Goal: Task Accomplishment & Management: Manage account settings

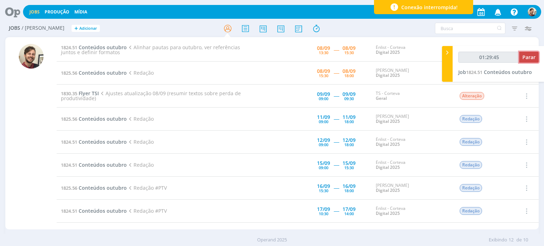
type input "01:29:46"
click at [531, 59] on span "Parar" at bounding box center [529, 57] width 13 height 7
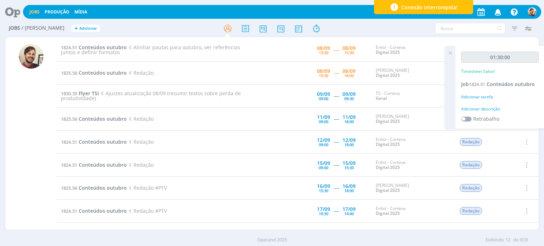
click at [479, 106] on div "Adicionar descrição" at bounding box center [501, 109] width 78 height 6
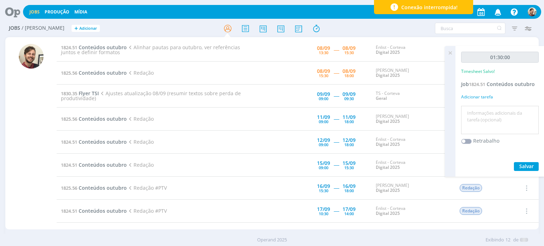
click at [480, 116] on textarea at bounding box center [500, 120] width 74 height 25
type textarea "reunião de alinhamento"
click at [533, 170] on button "Salvar" at bounding box center [526, 166] width 25 height 9
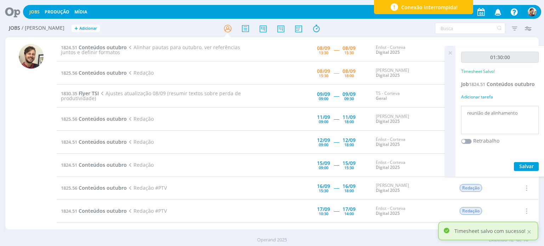
click at [452, 53] on icon at bounding box center [450, 53] width 13 height 14
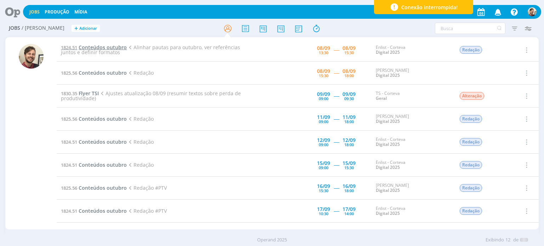
click at [113, 47] on span "Conteúdos outubro" at bounding box center [103, 47] width 48 height 7
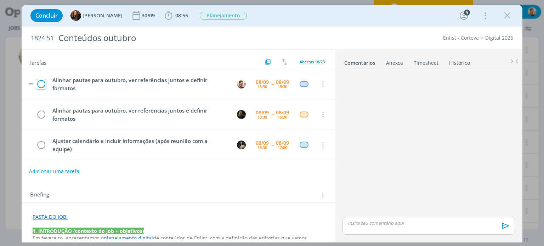
click at [40, 83] on icon "dialog" at bounding box center [41, 84] width 10 height 11
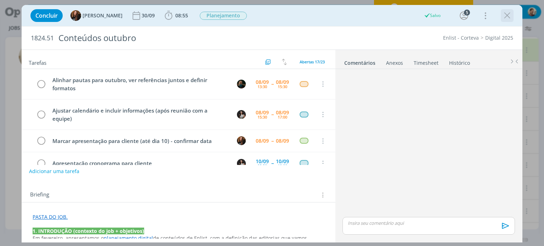
click at [507, 17] on icon "dialog" at bounding box center [507, 15] width 11 height 11
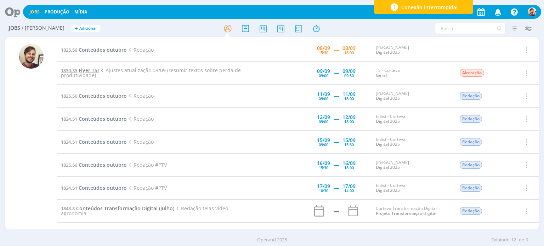
click at [95, 69] on span "Flyer TSI" at bounding box center [89, 70] width 20 height 7
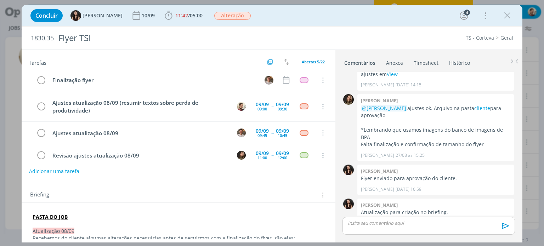
click at [241, 184] on div "Briefing Briefings Predefinidos Versões do Briefing Ver Briefing do Projeto" at bounding box center [179, 193] width 314 height 19
click at [190, 17] on span "05:00" at bounding box center [196, 15] width 13 height 7
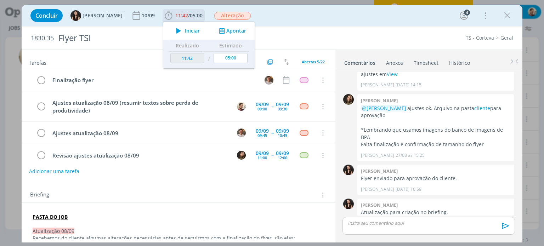
click at [187, 28] on span "Iniciar" at bounding box center [192, 30] width 15 height 5
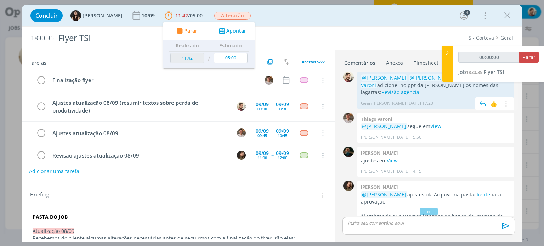
scroll to position [298, 0]
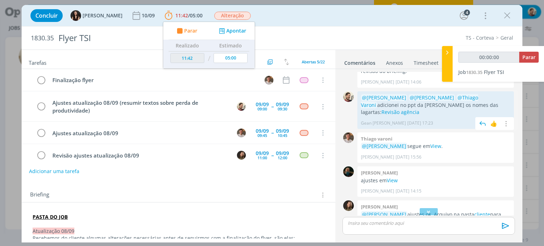
type input "00:00:01"
click at [449, 77] on div at bounding box center [447, 64] width 11 height 36
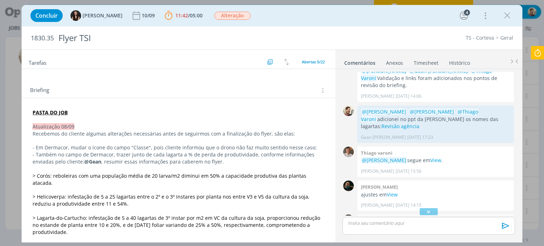
scroll to position [106, 0]
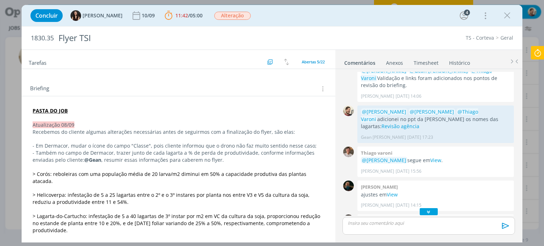
click at [426, 210] on icon "dialog" at bounding box center [428, 212] width 7 height 7
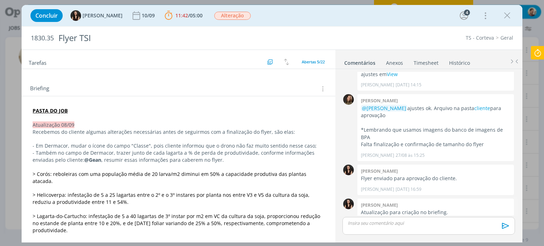
scroll to position [369, 0]
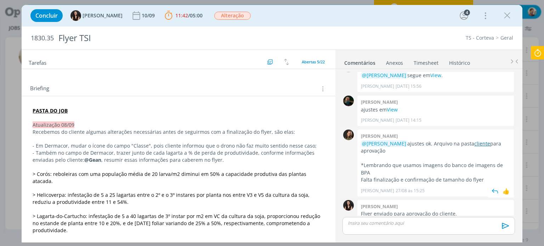
click at [475, 140] on link "cliente" at bounding box center [483, 143] width 16 height 7
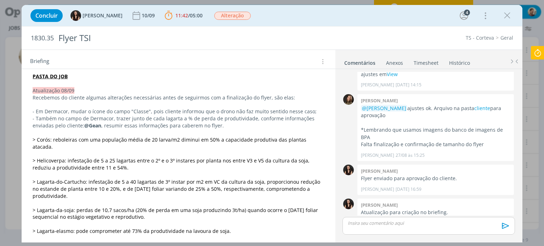
scroll to position [142, 0]
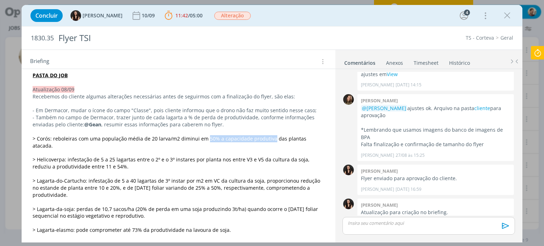
drag, startPoint x: 206, startPoint y: 139, endPoint x: 269, endPoint y: 140, distance: 63.8
click at [269, 140] on span "> Corós: reboleiras com uma população média de 20 larva/m2 diminui em 50% a cap…" at bounding box center [170, 142] width 275 height 14
copy span "50% a capacidade produtiva"
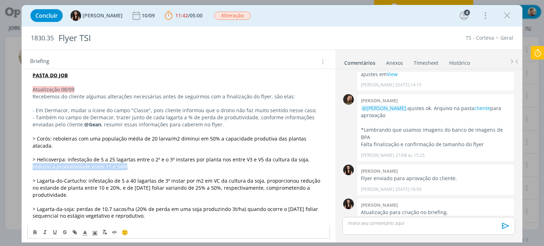
drag, startPoint x: 302, startPoint y: 153, endPoint x: 105, endPoint y: 161, distance: 198.0
click at [105, 161] on span "> Helicoverpa: infestação de 5 a 25 lagartas entre o 2º e o 3º instares por pla…" at bounding box center [172, 163] width 279 height 14
copy span "reduziu a produtividade entre 11 e 54%"
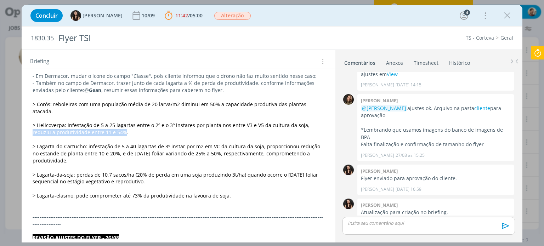
scroll to position [177, 0]
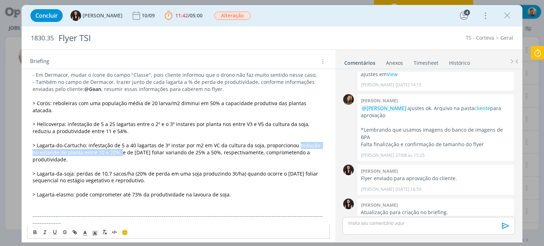
drag, startPoint x: 292, startPoint y: 138, endPoint x: 112, endPoint y: 145, distance: 180.2
click at [112, 145] on span "> Lagarta-do-Cartucho: infestação de 5 a 40 lagartas de 3º instar por m2 em VC …" at bounding box center [177, 152] width 289 height 21
click at [124, 146] on span "> Lagarta-do-Cartucho: infestação de 5 a 40 lagartas de 3º instar por m2 em VC …" at bounding box center [177, 152] width 289 height 21
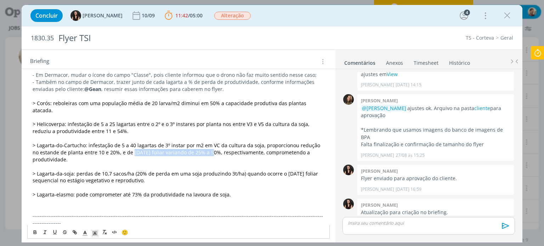
drag, startPoint x: 124, startPoint y: 146, endPoint x: 203, endPoint y: 147, distance: 79.1
click at [203, 147] on span "> Lagarta-do-Cartucho: infestação de 5 a 40 lagartas de 3º instar por m2 em VC …" at bounding box center [177, 152] width 289 height 21
copy span "[DATE] foliar variando de 25% a 50%"
drag, startPoint x: 76, startPoint y: 167, endPoint x: 130, endPoint y: 168, distance: 54.2
click at [130, 171] on span "> Lagarta-da-soja: perdas de 10,7 sacos/ha (20% de perda em uma soja produzindo…" at bounding box center [176, 178] width 287 height 14
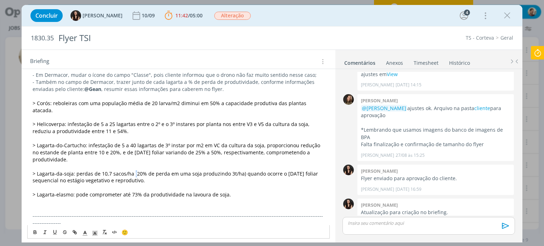
click at [135, 171] on span "> Lagarta-da-soja: perdas de 10,7 sacos/ha (20% de perda em uma soja produzindo…" at bounding box center [176, 178] width 287 height 14
drag, startPoint x: 134, startPoint y: 164, endPoint x: 238, endPoint y: 167, distance: 103.5
click at [238, 171] on span "> Lagarta-da-soja: perdas de 10,7 sacos/ha (20% de perda em uma soja produzindo…" at bounding box center [176, 178] width 287 height 14
copy span "20% de perda em uma soja produzindo 3t/ha"
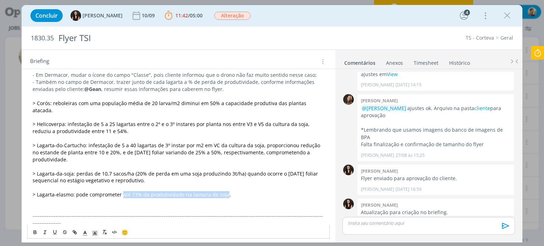
drag, startPoint x: 122, startPoint y: 188, endPoint x: 224, endPoint y: 188, distance: 102.1
click at [224, 191] on span "> Lagarta-elasmo: pode comprometer até 73% da produtividade na lavoura de soja." at bounding box center [132, 194] width 199 height 7
copy span "até 73% da produtividade na lavoura de soja"
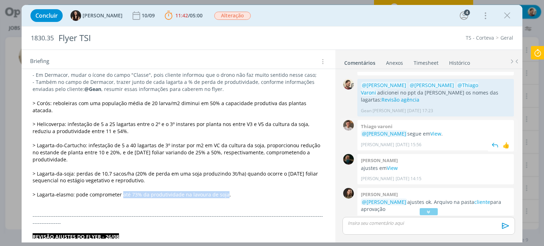
scroll to position [298, 0]
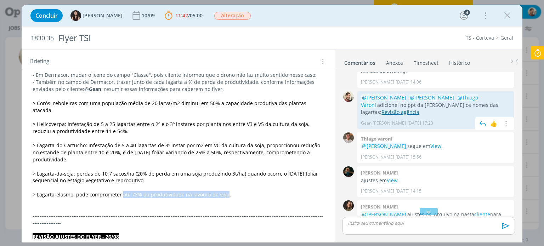
click at [420, 109] on link "Revisão agência" at bounding box center [401, 112] width 38 height 7
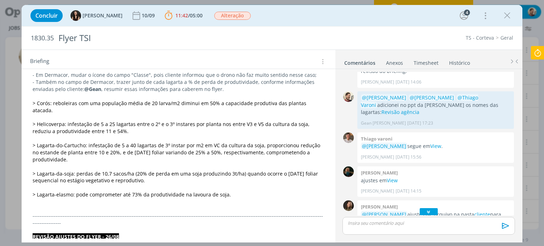
click at [426, 214] on icon "dialog" at bounding box center [428, 212] width 7 height 7
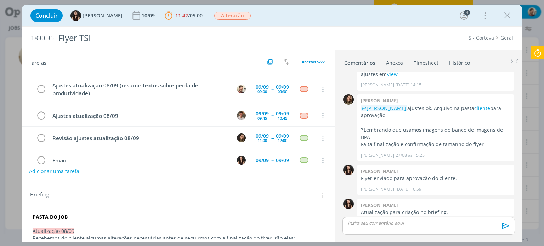
scroll to position [0, 0]
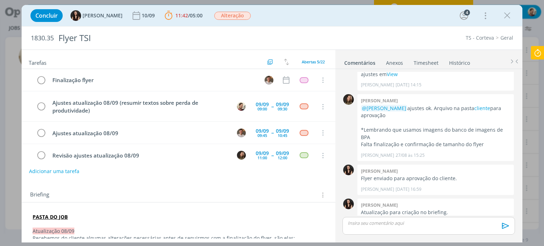
click at [537, 49] on icon at bounding box center [538, 53] width 13 height 14
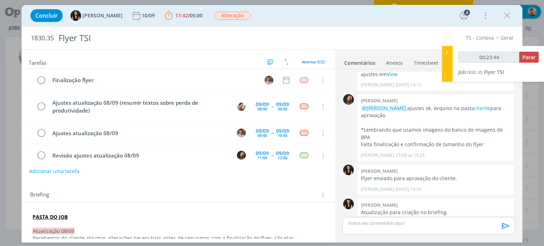
type input "00:23:45"
click at [449, 64] on div at bounding box center [447, 64] width 11 height 36
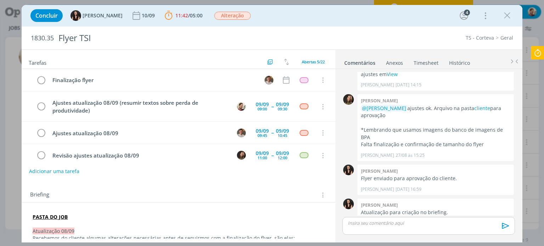
click at [368, 223] on p "dialog" at bounding box center [428, 223] width 161 height 6
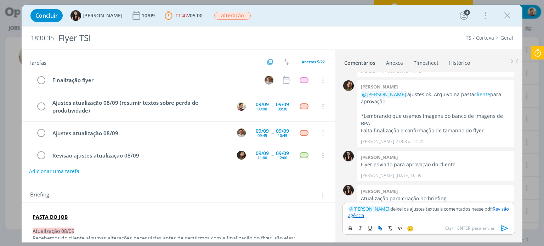
click at [386, 208] on p "﻿ @ Thiago Varoni ﻿ deixei os ajustes textuais comentados nesse pdf: Revisão ag…" at bounding box center [428, 212] width 161 height 13
click at [507, 226] on icon "dialog" at bounding box center [505, 228] width 11 height 11
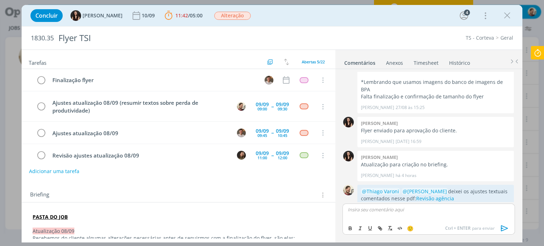
click at [537, 45] on div "Concluir [PERSON_NAME] [DATE] 11:42 / 05:00 Parar Apontar Data * [DATE] Horas *…" at bounding box center [272, 123] width 544 height 246
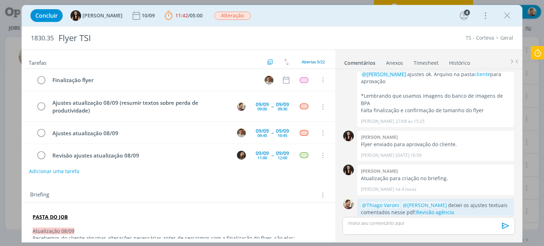
click at [536, 52] on icon at bounding box center [538, 53] width 13 height 14
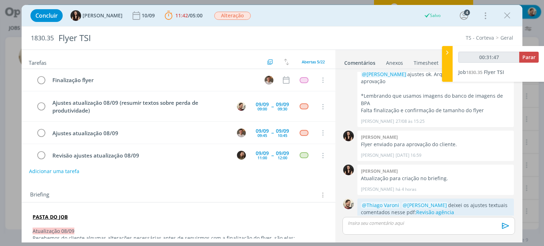
type input "00:31:48"
drag, startPoint x: 449, startPoint y: 61, endPoint x: 468, endPoint y: 46, distance: 23.8
click at [449, 61] on div at bounding box center [447, 64] width 11 height 36
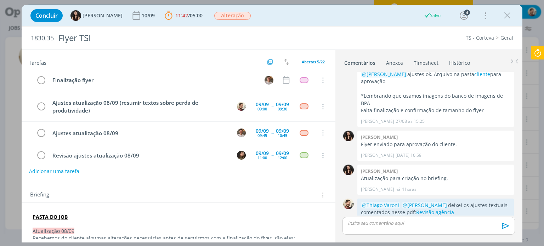
click at [509, 15] on icon "dialog" at bounding box center [507, 15] width 11 height 11
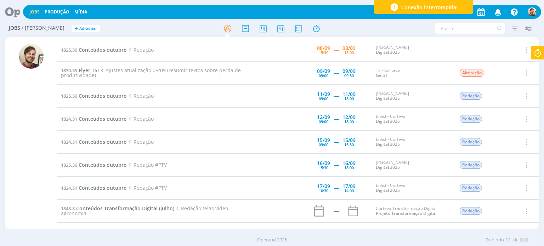
click at [17, 12] on icon at bounding box center [10, 12] width 15 height 14
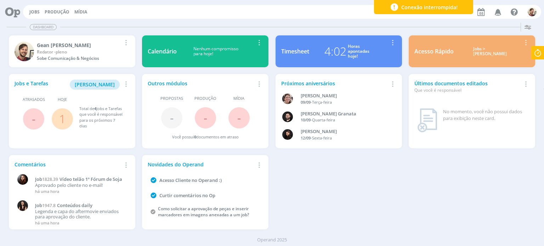
click at [7, 13] on icon at bounding box center [10, 12] width 15 height 14
click at [36, 14] on link "Jobs" at bounding box center [34, 12] width 10 height 6
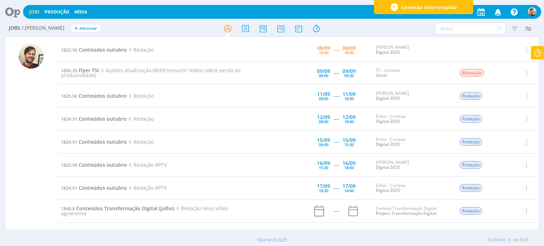
click at [534, 55] on icon at bounding box center [538, 53] width 13 height 14
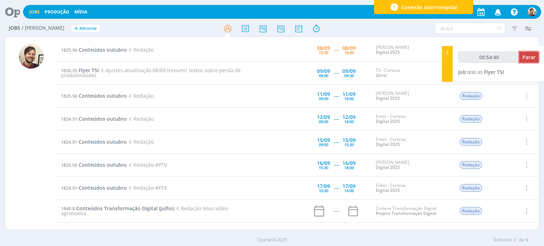
click at [528, 55] on span "Parar" at bounding box center [529, 57] width 13 height 7
type input "00:55:00"
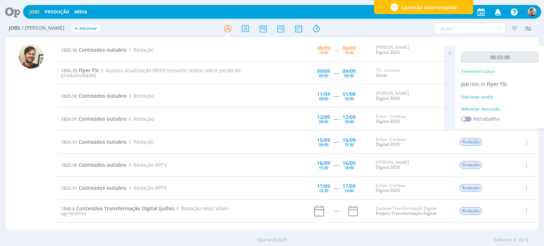
click at [483, 106] on div "Adicionar descrição" at bounding box center [501, 109] width 78 height 6
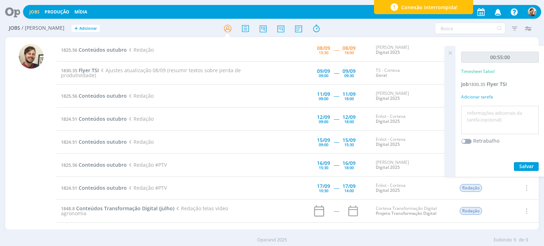
click at [484, 107] on div at bounding box center [501, 120] width 78 height 29
click at [484, 112] on textarea at bounding box center [500, 120] width 74 height 25
type textarea "redação"
click at [526, 164] on span "Salvar" at bounding box center [527, 166] width 15 height 7
click at [448, 53] on icon at bounding box center [450, 53] width 13 height 14
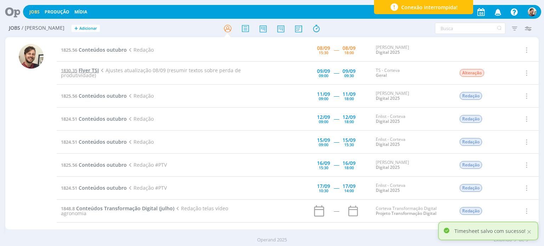
click at [95, 70] on span "Flyer TSI" at bounding box center [89, 70] width 20 height 7
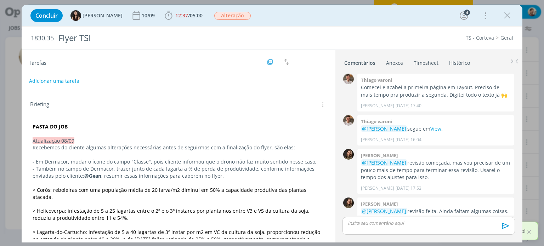
scroll to position [438, 0]
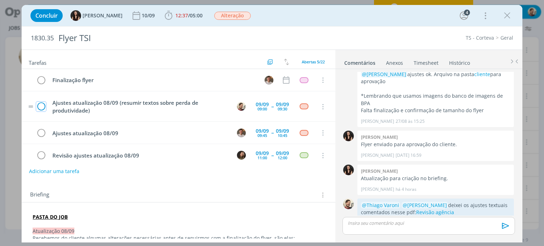
click at [41, 108] on icon "dialog" at bounding box center [41, 107] width 10 height 11
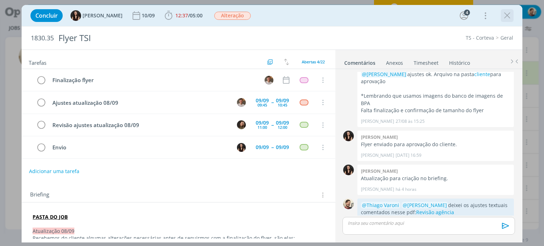
click at [508, 17] on icon "dialog" at bounding box center [507, 15] width 11 height 11
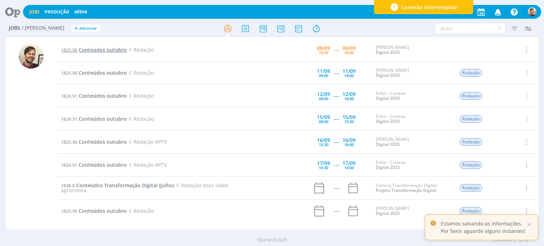
click at [107, 52] on span "Conteúdos outubro" at bounding box center [103, 49] width 48 height 7
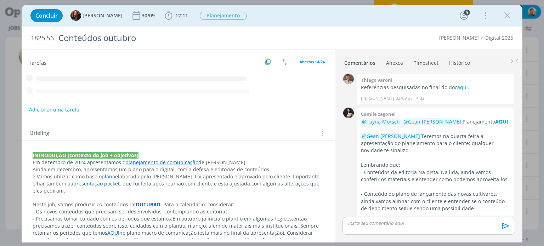
scroll to position [3, 0]
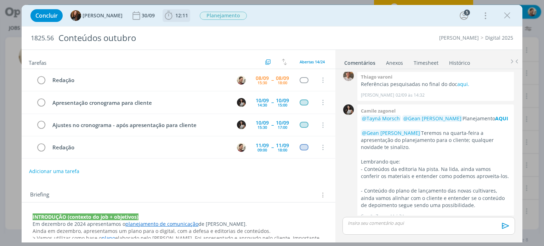
click at [178, 17] on span "12:11" at bounding box center [181, 15] width 13 height 7
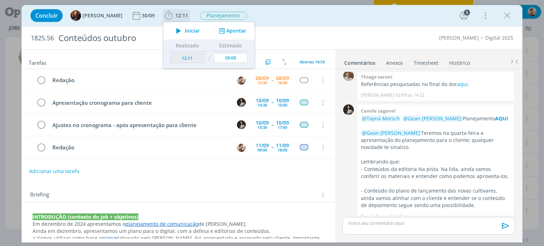
click at [185, 30] on span "Iniciar" at bounding box center [192, 30] width 15 height 5
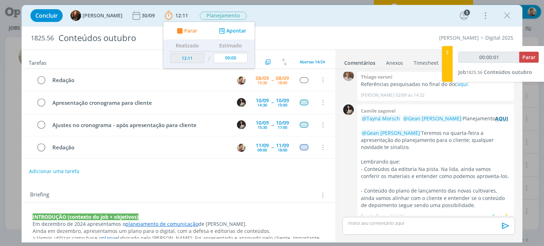
click at [496, 120] on strong "AQUI" at bounding box center [502, 118] width 13 height 7
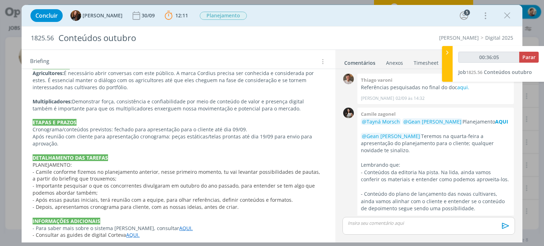
scroll to position [424, 0]
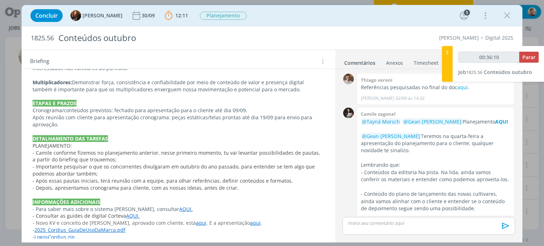
click at [179, 206] on link "AQUI." at bounding box center [185, 209] width 13 height 7
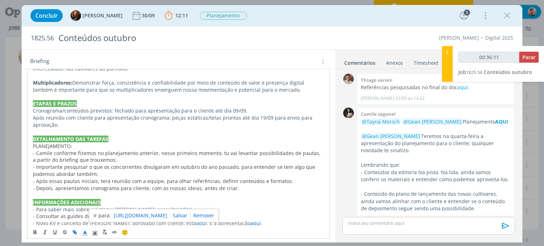
click at [163, 212] on link "[URL][DOMAIN_NAME]" at bounding box center [141, 215] width 54 height 9
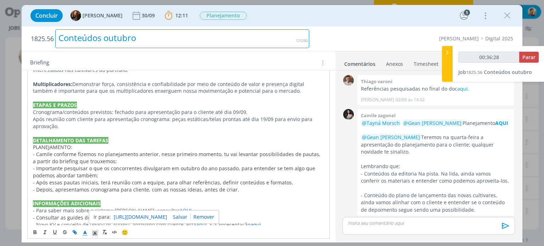
click at [109, 41] on div "Conteúdos outubro" at bounding box center [182, 38] width 254 height 19
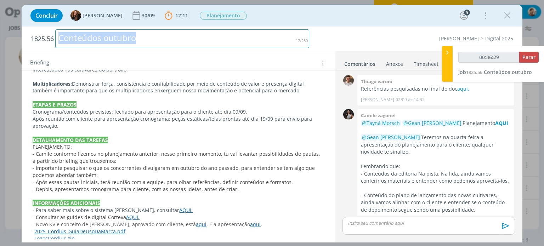
drag, startPoint x: 148, startPoint y: 37, endPoint x: 58, endPoint y: 37, distance: 90.0
click at [58, 37] on div "Conteúdos outubro" at bounding box center [182, 38] width 254 height 19
copy div "Conteúdos outubro"
drag, startPoint x: 153, startPoint y: 40, endPoint x: 58, endPoint y: 39, distance: 95.4
click at [58, 39] on div "Conteúdos outubro" at bounding box center [182, 38] width 254 height 19
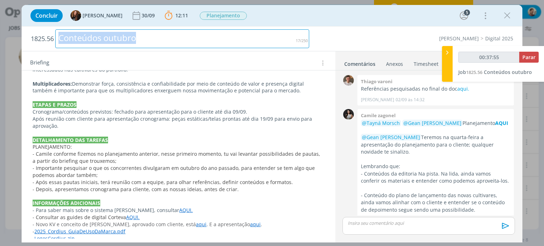
copy div "Conteúdos outubro"
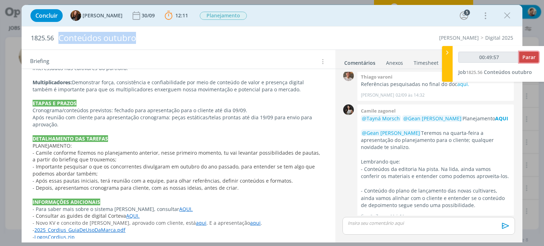
click at [527, 55] on span "Parar" at bounding box center [529, 57] width 13 height 7
type input "00:50:00"
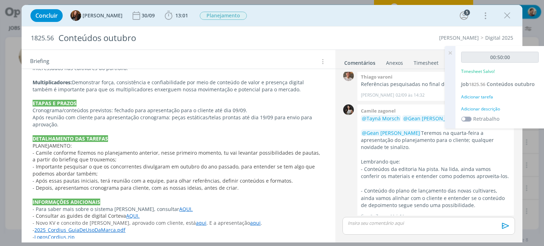
click at [492, 109] on div "Adicionar descrição" at bounding box center [501, 109] width 78 height 6
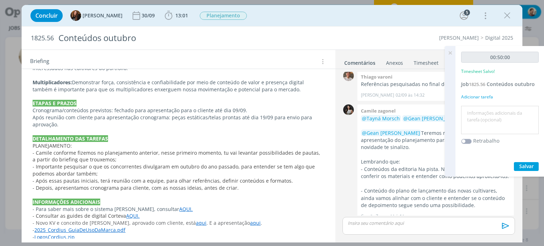
click at [492, 110] on textarea at bounding box center [500, 120] width 74 height 25
type textarea "redação"
click at [522, 165] on span "Salvar" at bounding box center [527, 166] width 15 height 7
click at [449, 52] on icon at bounding box center [450, 53] width 13 height 14
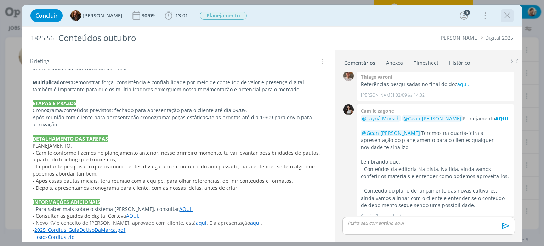
click at [507, 14] on icon "dialog" at bounding box center [507, 15] width 11 height 11
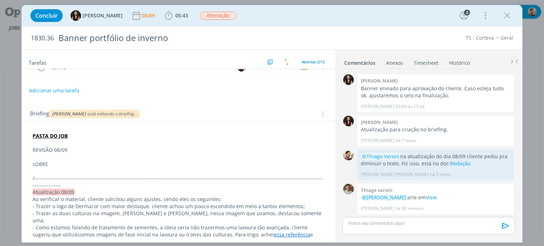
scroll to position [71, 0]
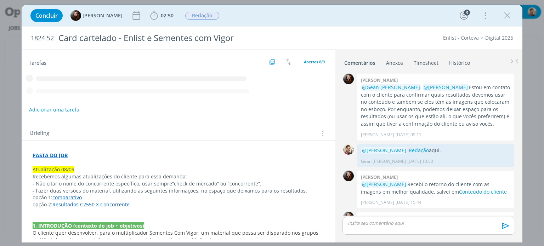
scroll to position [135, 0]
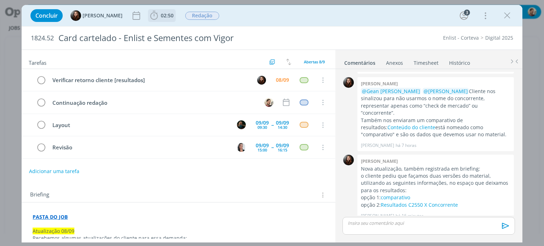
click at [168, 13] on span "02:50" at bounding box center [167, 15] width 13 height 7
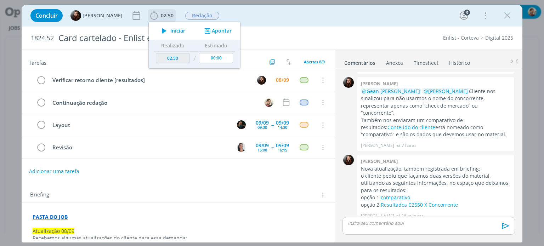
click at [175, 29] on span "Iniciar" at bounding box center [178, 30] width 15 height 5
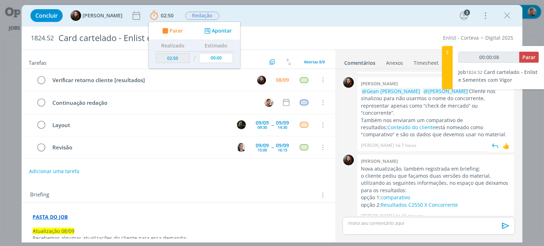
type input "00:00:09"
click at [452, 75] on div at bounding box center [447, 67] width 11 height 43
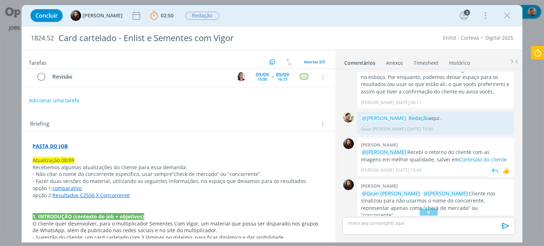
scroll to position [28, 0]
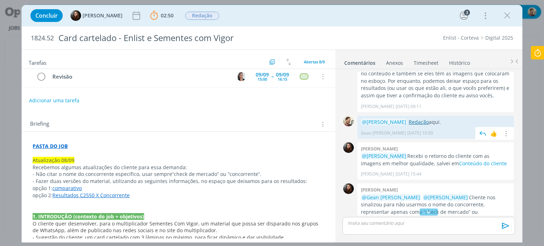
click at [412, 120] on link "Redação" at bounding box center [419, 122] width 20 height 7
click at [63, 188] on link "comparativo" at bounding box center [66, 188] width 29 height 7
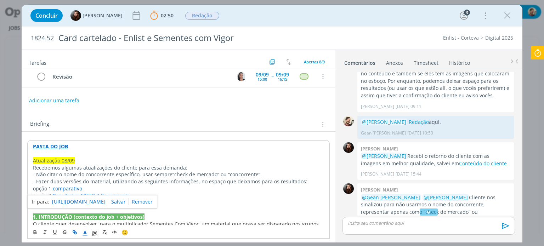
click at [73, 200] on link "https://sobeae.sharepoint.com/:i:/s/SOBEAE/EXeRTjvDbNRCpDulXI61-XMBtST3RHJMcRAo…" at bounding box center [79, 201] width 54 height 9
click at [148, 174] on p "- Não citar o nome do concorrente específico, usar sempre “check de mercado” ou…" at bounding box center [178, 174] width 291 height 7
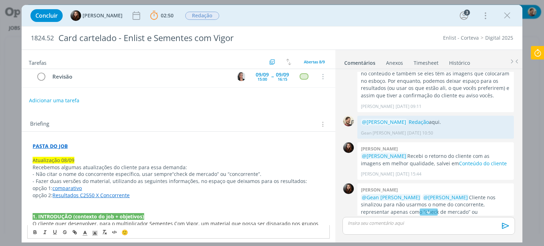
click at [112, 194] on link "Resultados C2550 X Concorrente" at bounding box center [90, 195] width 77 height 7
click at [106, 207] on link "https://sobeae.sharepoint.com/:i:/s/SOBEAE/EZ_lfMCuuA9JrlY9RAFFEtAB-O8JOikIy-c-…" at bounding box center [79, 209] width 54 height 9
click at [427, 214] on icon "dialog" at bounding box center [428, 212] width 7 height 7
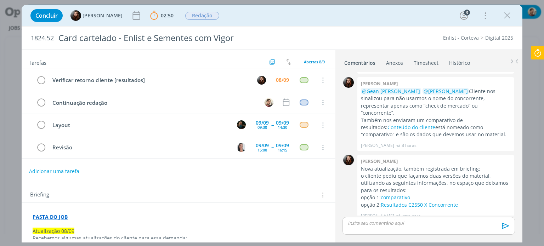
scroll to position [0, 0]
click at [376, 227] on div "dialog" at bounding box center [429, 226] width 172 height 18
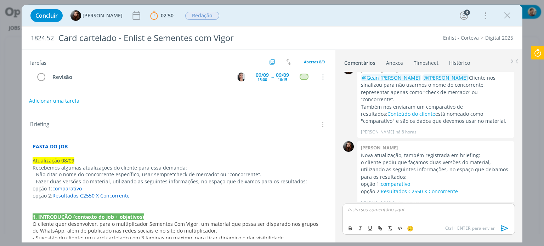
scroll to position [71, 0]
click at [385, 214] on div "dialog" at bounding box center [429, 213] width 172 height 18
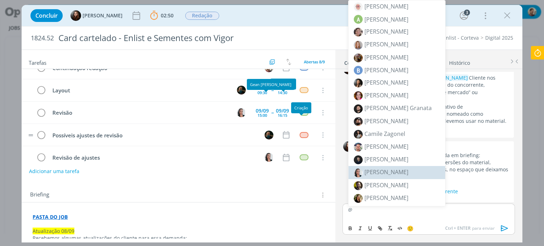
scroll to position [35, 0]
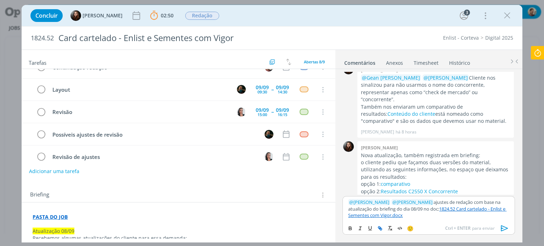
drag, startPoint x: 418, startPoint y: 217, endPoint x: 432, endPoint y: 211, distance: 15.9
click at [432, 211] on p "﻿ @ Eduarda Pereira ﻿ ﻿ @ Murillo Rocha ﻿ ajustes de redação com base na atuali…" at bounding box center [428, 208] width 161 height 19
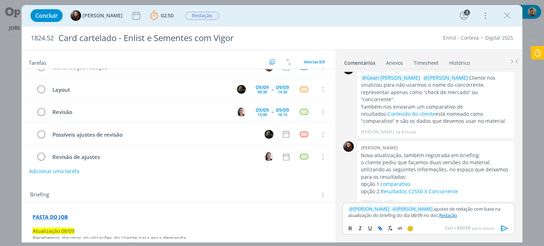
click at [505, 229] on icon "dialog" at bounding box center [505, 228] width 11 height 11
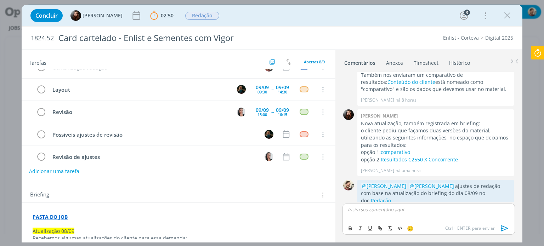
scroll to position [182, 0]
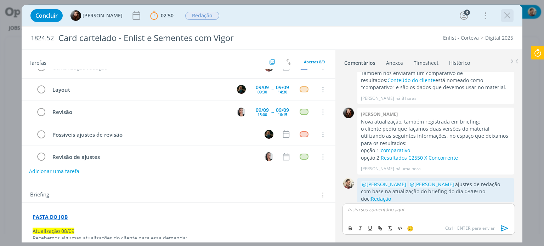
click at [508, 15] on icon "dialog" at bounding box center [507, 15] width 11 height 11
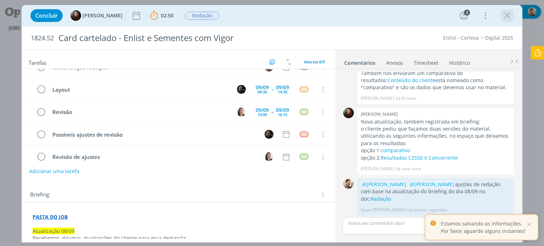
scroll to position [168, 0]
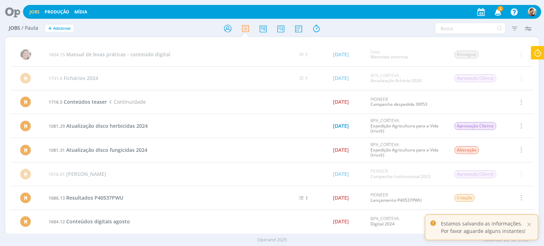
click at [15, 12] on icon at bounding box center [10, 12] width 15 height 14
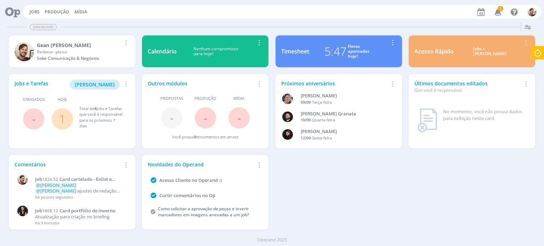
click at [538, 50] on icon at bounding box center [538, 53] width 13 height 14
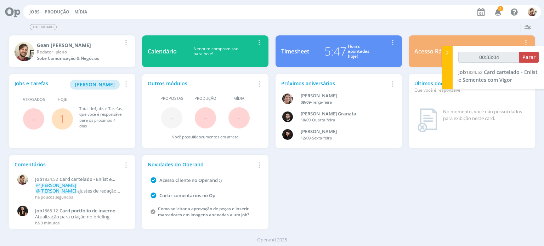
type input "00:33:05"
click at [449, 72] on div at bounding box center [447, 67] width 11 height 43
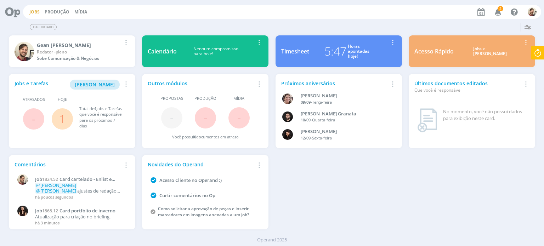
drag, startPoint x: 32, startPoint y: 12, endPoint x: 52, endPoint y: 2, distance: 22.2
click at [32, 12] on link "Jobs" at bounding box center [34, 12] width 10 height 6
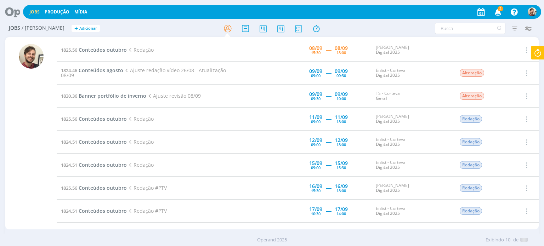
click at [534, 53] on icon at bounding box center [538, 53] width 13 height 14
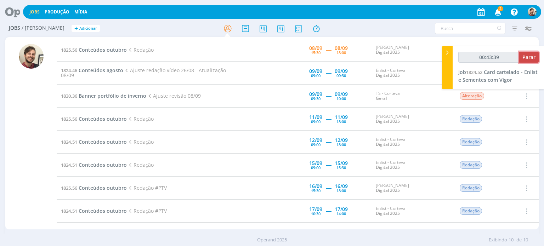
click at [529, 58] on span "Parar" at bounding box center [529, 57] width 13 height 7
type input "00:44:00"
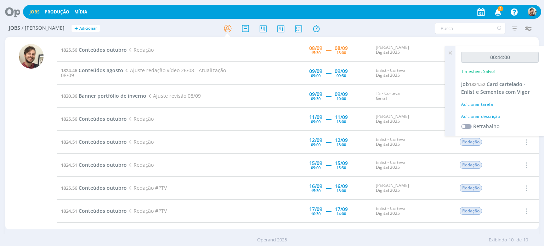
click at [496, 116] on div "Adicionar descrição" at bounding box center [501, 116] width 78 height 6
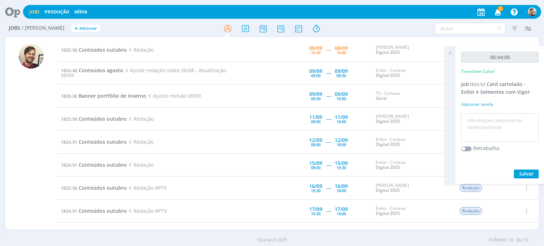
click at [497, 120] on textarea at bounding box center [500, 127] width 74 height 25
type textarea "redação"
click at [526, 174] on span "Salvar" at bounding box center [527, 174] width 15 height 7
